Goal: Information Seeking & Learning: Learn about a topic

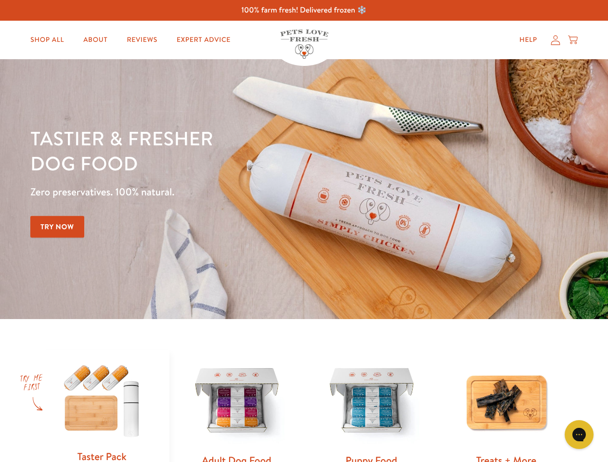
click at [304, 231] on div "Tastier & fresher dog food Zero preservatives. 100% natural. Try Now" at bounding box center [212, 189] width 365 height 127
click at [579, 434] on icon "Gorgias live chat" at bounding box center [578, 434] width 9 height 9
